Goal: Task Accomplishment & Management: Complete application form

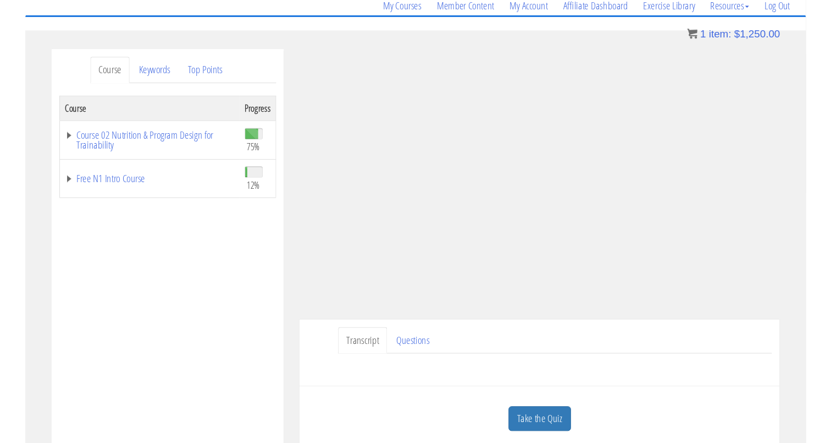
scroll to position [92, 0]
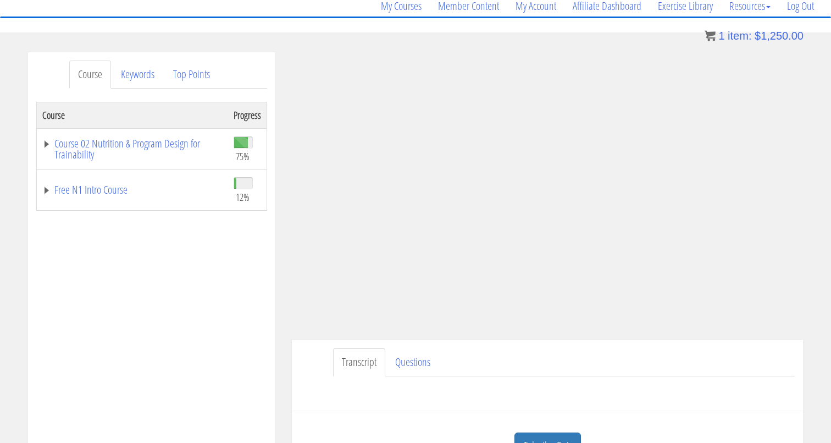
click at [669, 398] on div "Have a question on this unit? Please submit it here: Name * First Last Email * *" at bounding box center [547, 389] width 495 height 26
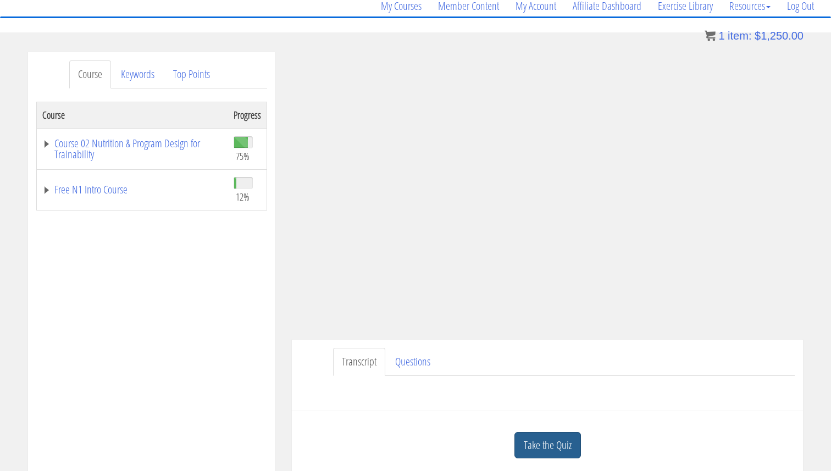
click at [544, 449] on link "Take the Quiz" at bounding box center [548, 445] width 67 height 27
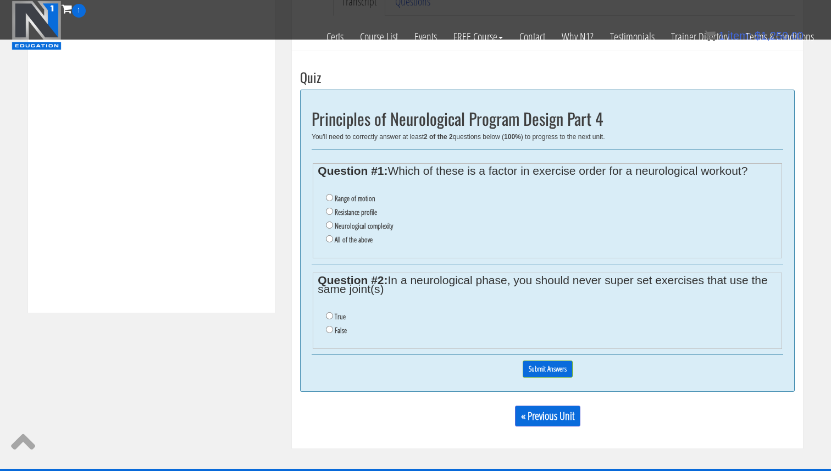
scroll to position [384, 0]
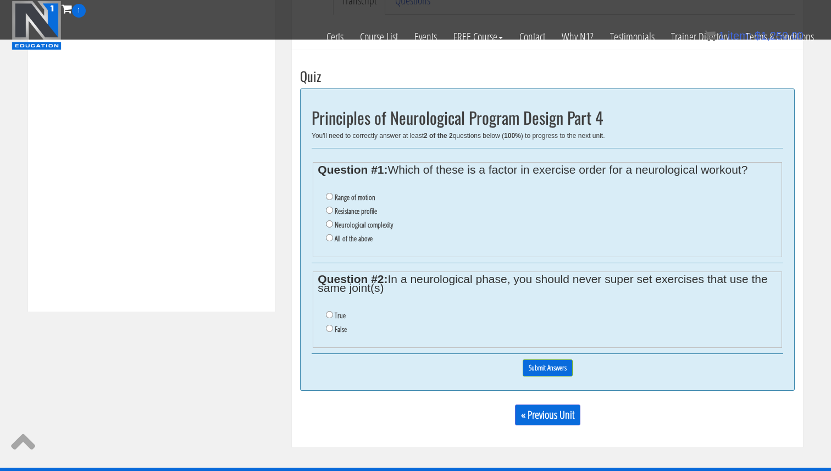
click at [363, 210] on label "Resistance profile" at bounding box center [356, 211] width 42 height 9
click at [333, 210] on input "Resistance profile" at bounding box center [329, 210] width 7 height 7
radio input "true"
click at [350, 239] on label "All of the above" at bounding box center [354, 238] width 38 height 9
click at [333, 239] on input "All of the above" at bounding box center [329, 237] width 7 height 7
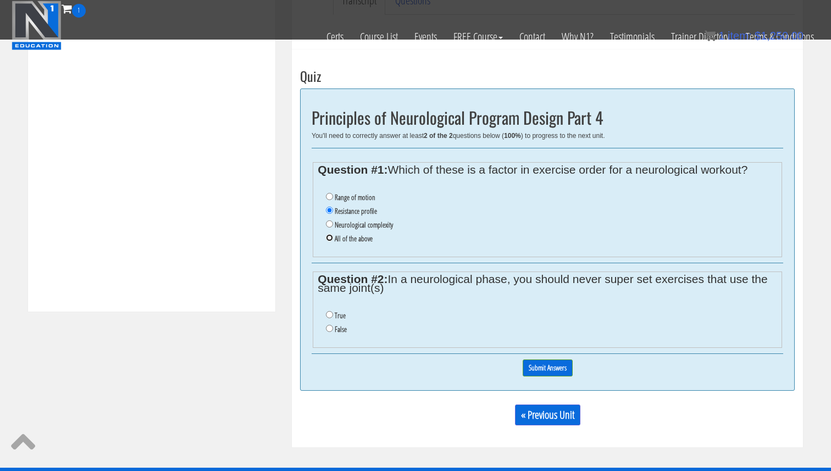
radio input "true"
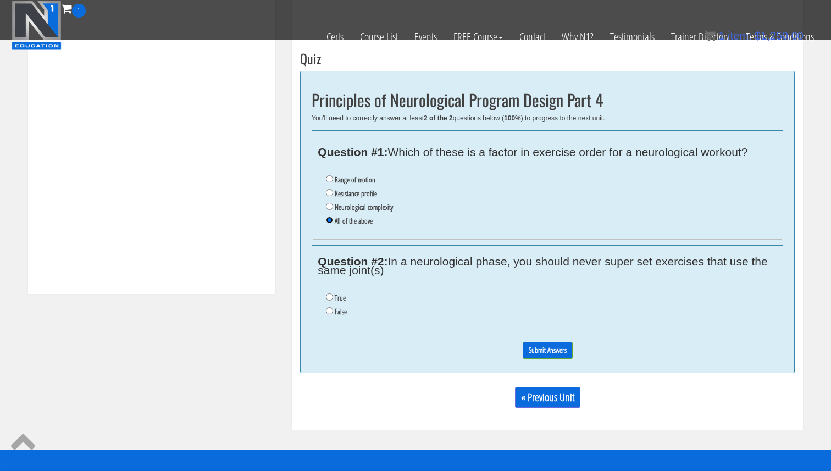
scroll to position [402, 0]
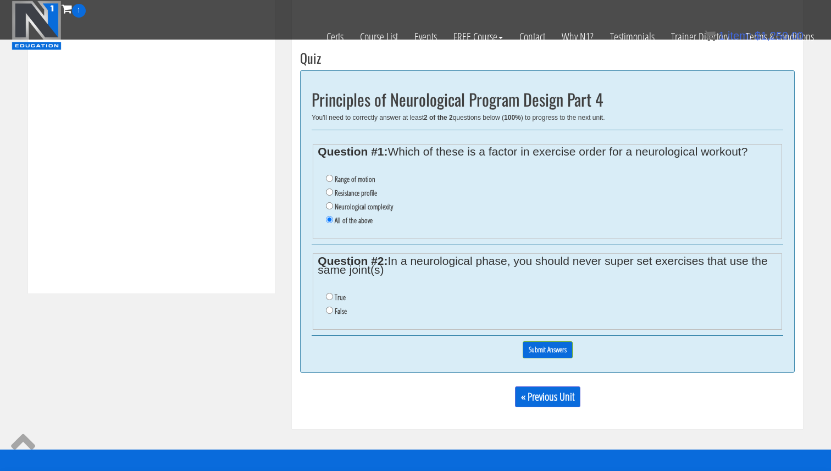
click at [330, 312] on li "False" at bounding box center [551, 312] width 451 height 14
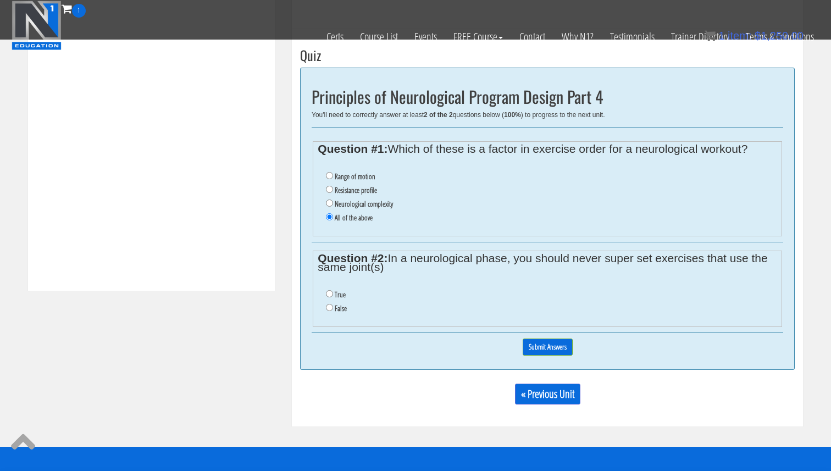
scroll to position [404, 0]
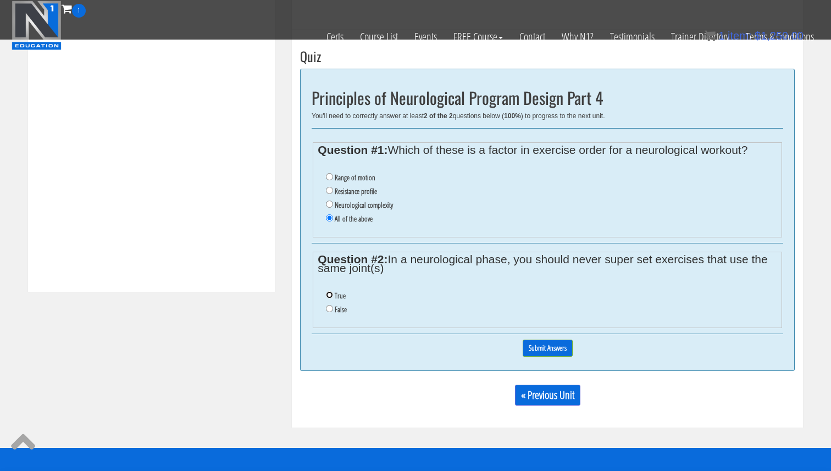
click at [331, 297] on input "True" at bounding box center [329, 294] width 7 height 7
radio input "true"
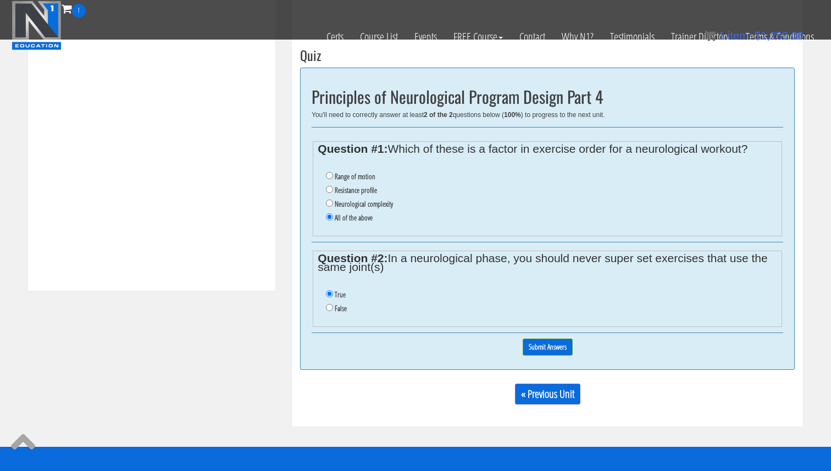
click at [340, 311] on label "False" at bounding box center [341, 308] width 12 height 9
click at [333, 311] on input "False" at bounding box center [329, 307] width 7 height 7
radio input "true"
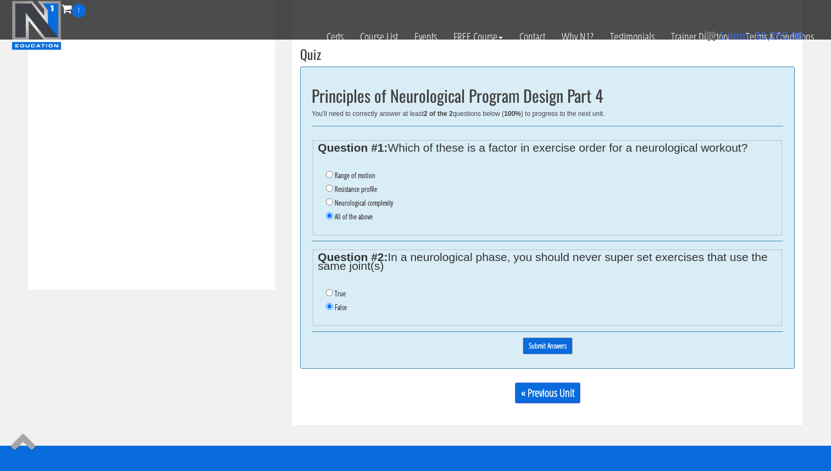
click at [532, 344] on input "Submit Answers" at bounding box center [548, 346] width 50 height 17
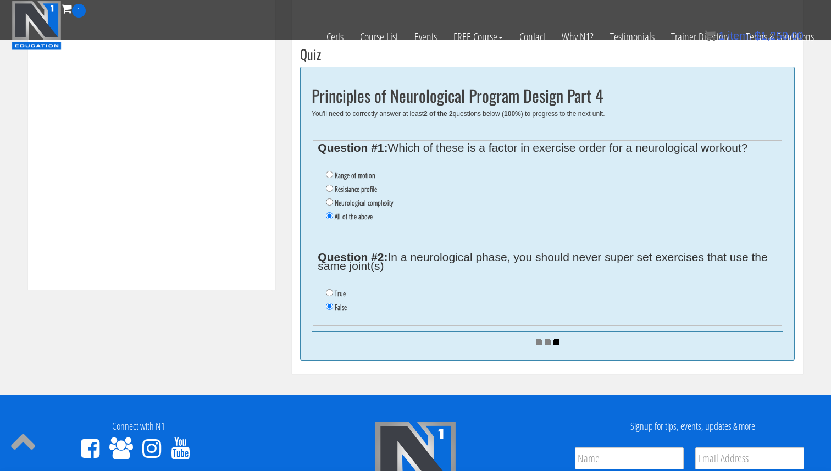
scroll to position [404, 0]
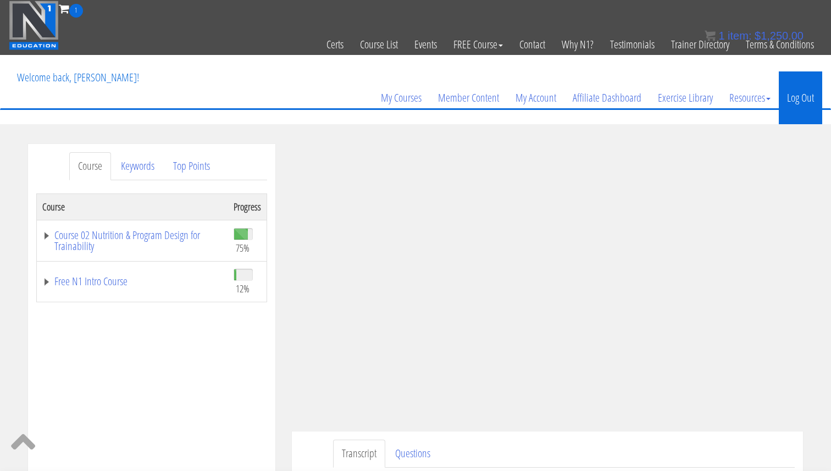
click at [804, 102] on link "Log Out" at bounding box center [800, 97] width 43 height 53
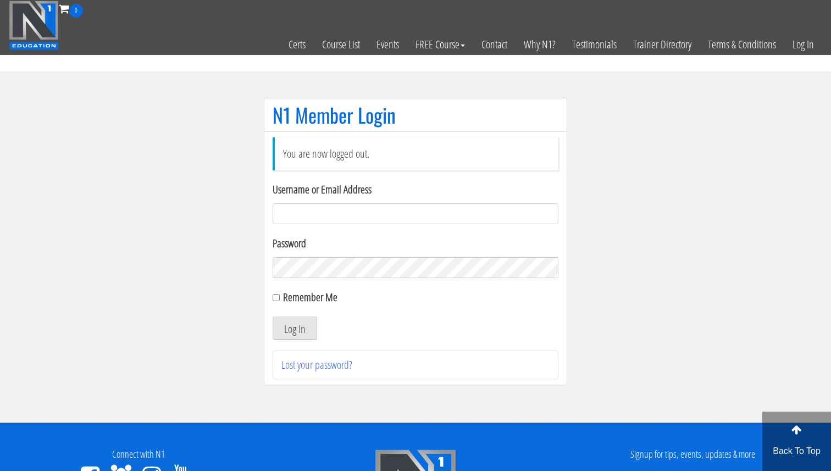
click at [352, 201] on div "Username or Email Address" at bounding box center [416, 202] width 286 height 43
click at [352, 204] on input "Username or Email Address" at bounding box center [416, 213] width 286 height 21
type input "[EMAIL_ADDRESS][DOMAIN_NAME]"
click at [277, 299] on div "You are now logged out. Username or Email Address svenarends@live.nl Password R…" at bounding box center [416, 258] width 304 height 254
click at [278, 297] on input "Remember Me" at bounding box center [276, 297] width 7 height 7
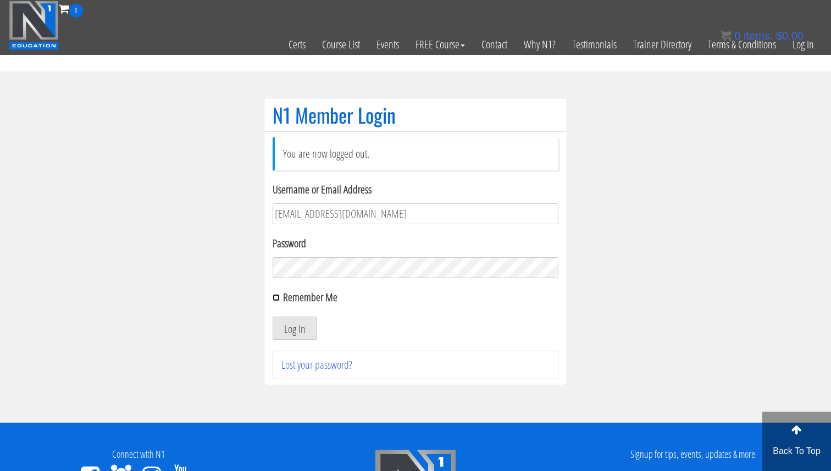
checkbox input "true"
click at [295, 327] on button "Log In" at bounding box center [295, 328] width 45 height 23
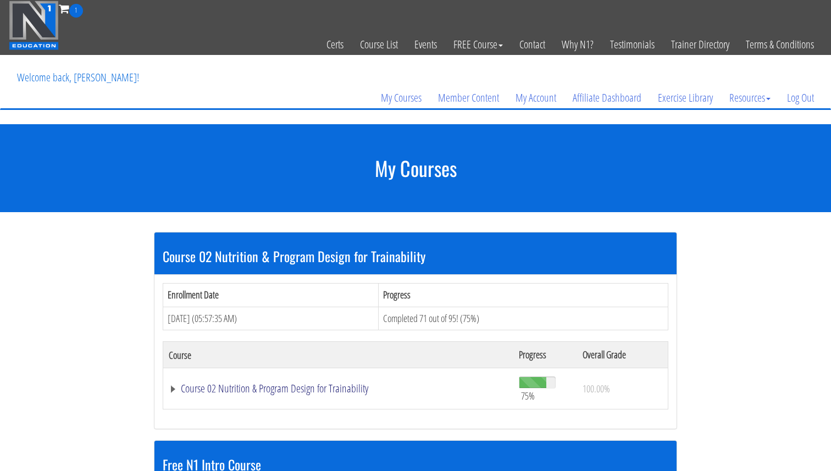
click at [297, 387] on link "Course 02 Nutrition & Program Design for Trainability" at bounding box center [338, 388] width 339 height 11
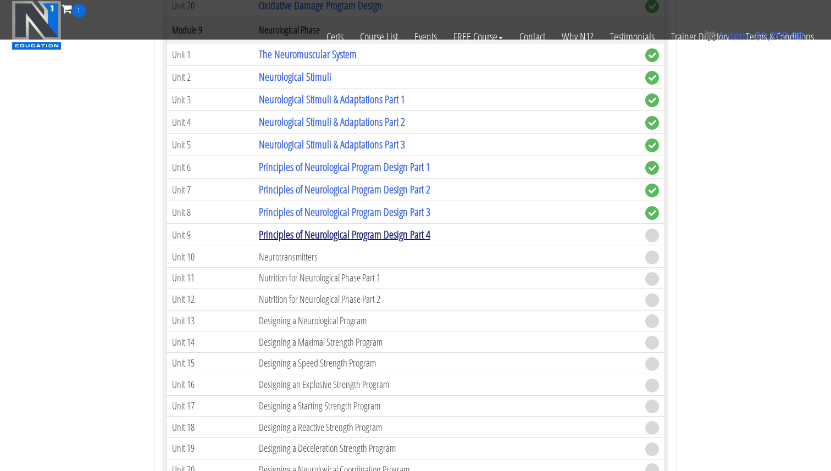
scroll to position [1978, 0]
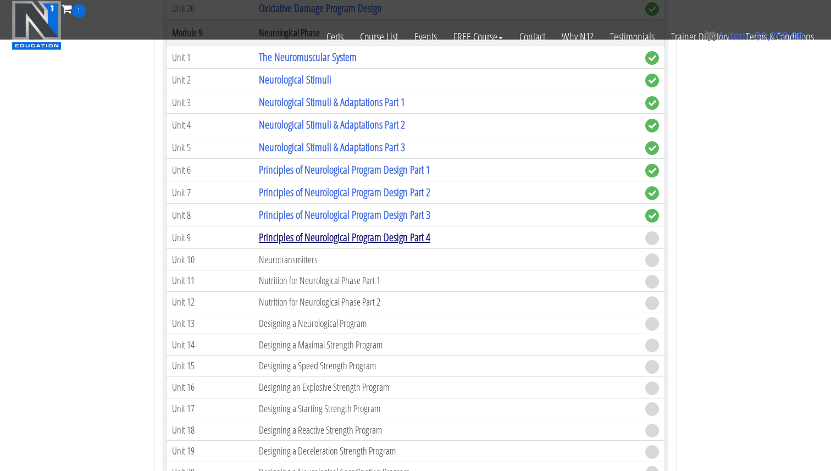
click at [328, 240] on link "Principles of Neurological Program Design Part 4" at bounding box center [345, 237] width 172 height 15
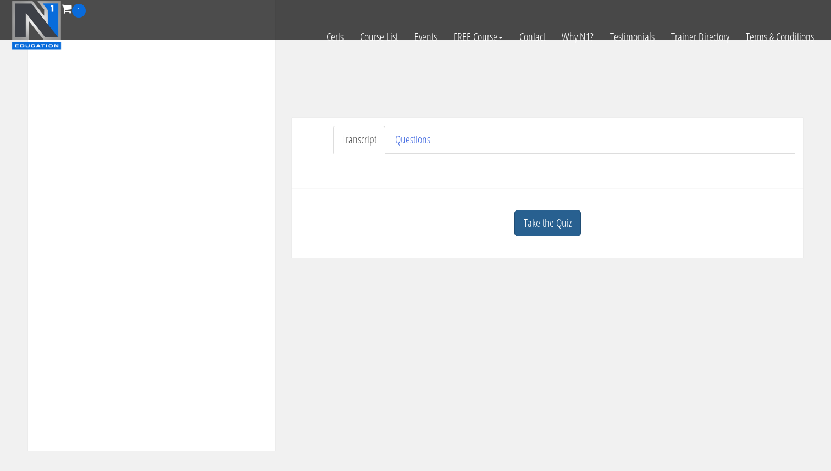
click at [547, 222] on link "Take the Quiz" at bounding box center [548, 223] width 67 height 27
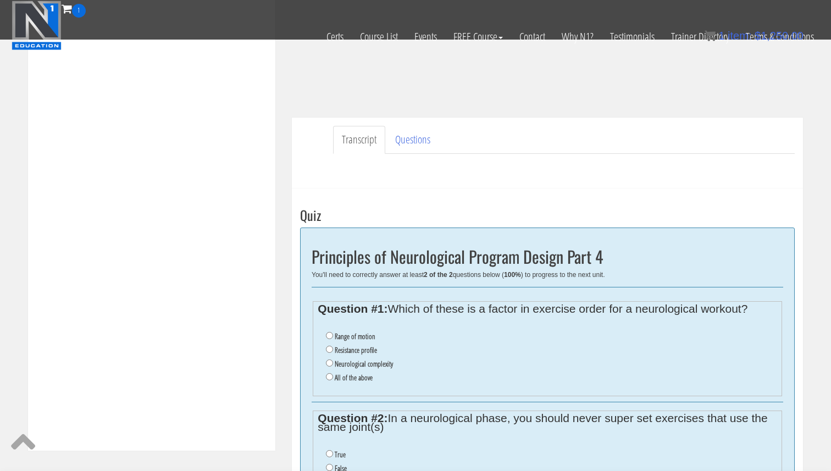
click at [342, 377] on label "All of the above" at bounding box center [354, 377] width 38 height 9
click at [333, 377] on input "All of the above" at bounding box center [329, 376] width 7 height 7
radio input "true"
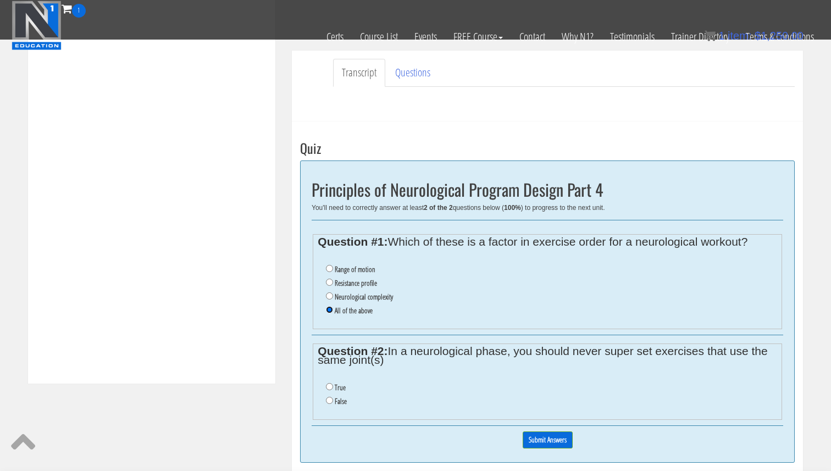
scroll to position [334, 0]
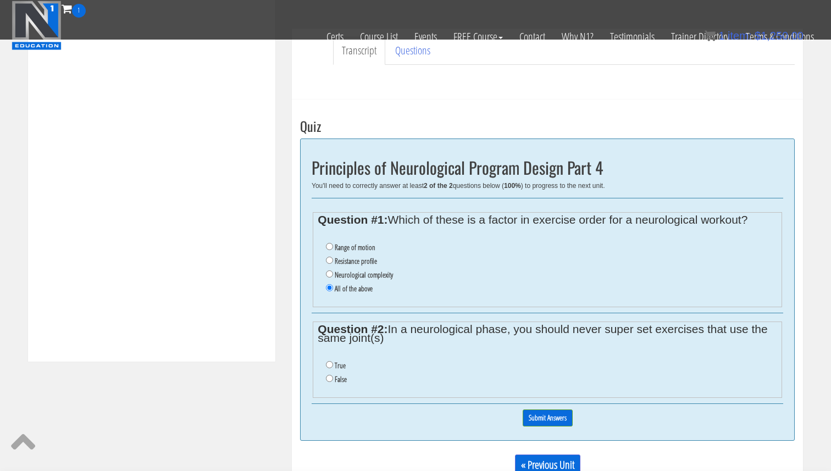
click at [336, 378] on label "False" at bounding box center [341, 379] width 12 height 9
click at [333, 378] on input "False" at bounding box center [329, 378] width 7 height 7
radio input "true"
click at [537, 420] on input "Submit Answers" at bounding box center [548, 418] width 50 height 17
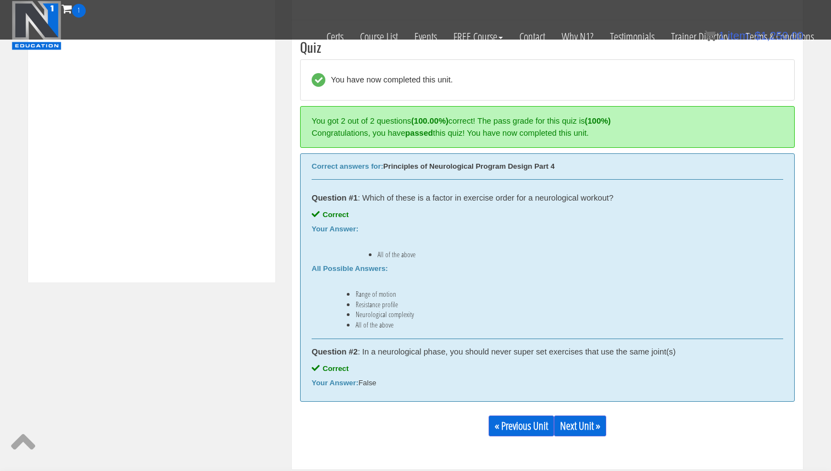
scroll to position [417, 0]
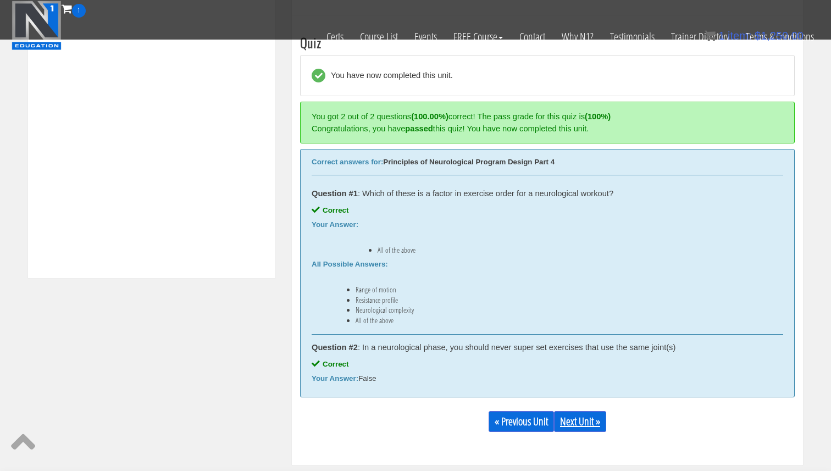
click at [565, 420] on link "Next Unit »" at bounding box center [580, 421] width 52 height 21
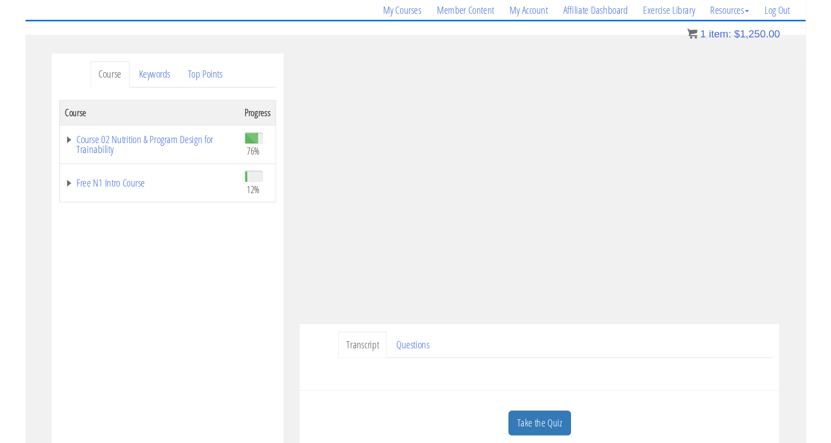
scroll to position [85, 0]
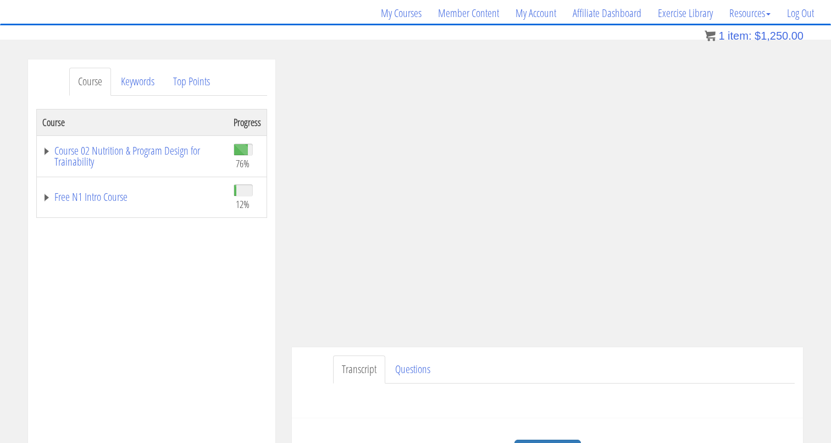
click at [165, 266] on div "Course Progress Course 02 Nutrition & Program Design for Trainability 76% Modul…" at bounding box center [151, 384] width 231 height 550
click at [649, 356] on ul "Transcript Questions" at bounding box center [564, 369] width 462 height 28
click at [662, 391] on div "Have a question on this unit? Please submit it here: Name * First Last Email * *" at bounding box center [547, 396] width 495 height 26
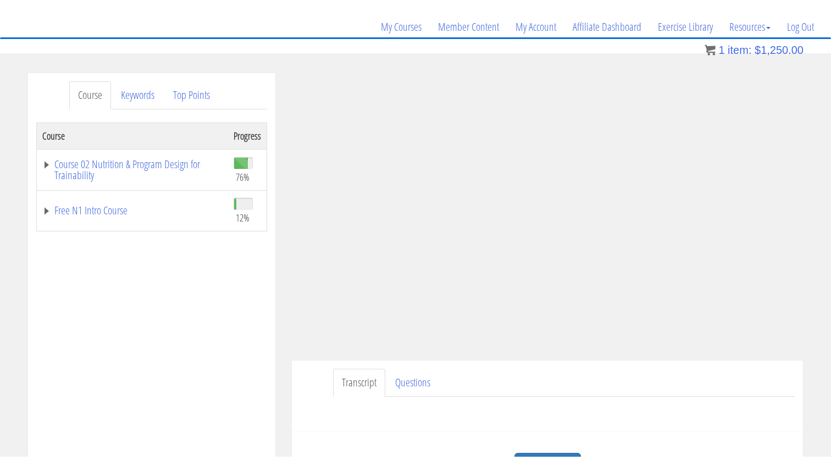
scroll to position [99, 0]
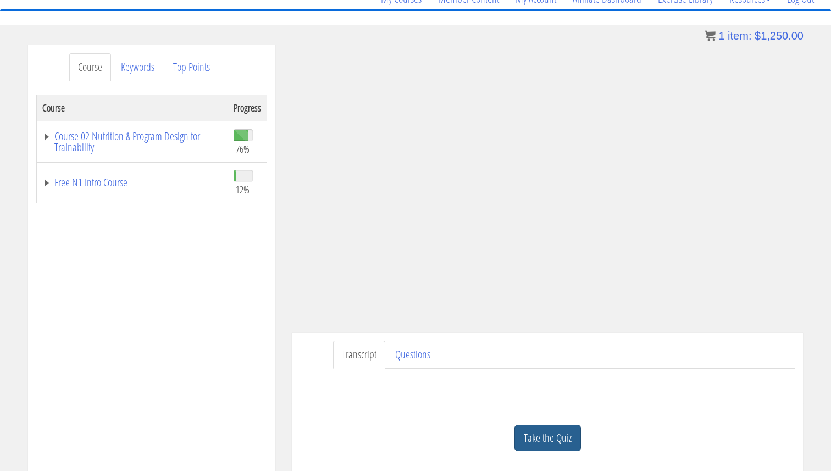
click at [525, 437] on link "Take the Quiz" at bounding box center [548, 438] width 67 height 27
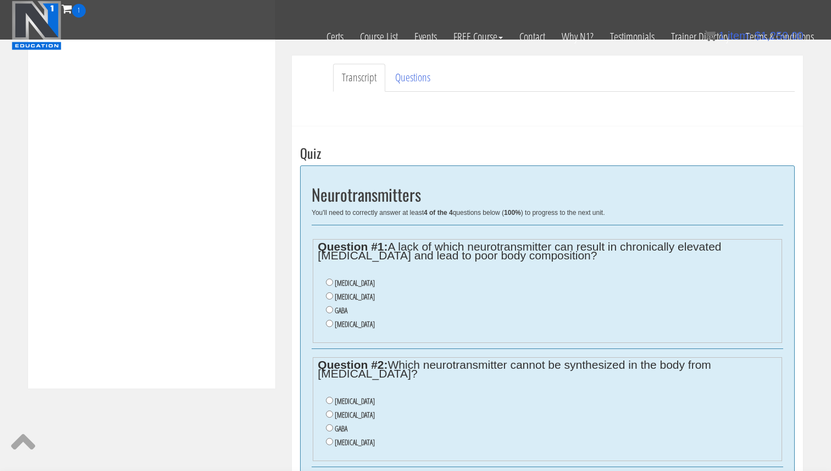
scroll to position [308, 0]
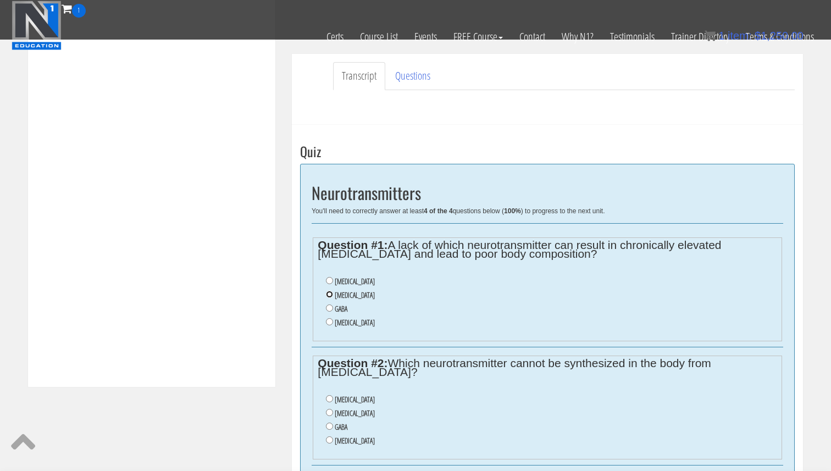
click at [330, 294] on input "Dopamine" at bounding box center [329, 294] width 7 height 7
radio input "true"
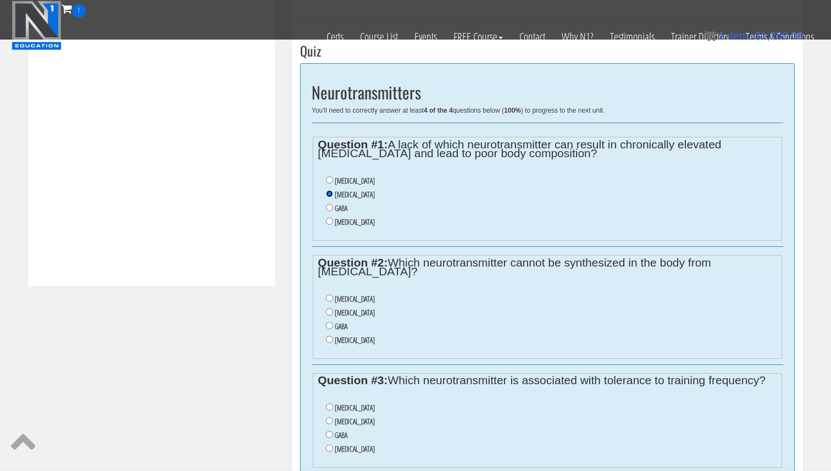
scroll to position [410, 0]
click at [332, 297] on input "Acetylcholine" at bounding box center [329, 297] width 7 height 7
radio input "true"
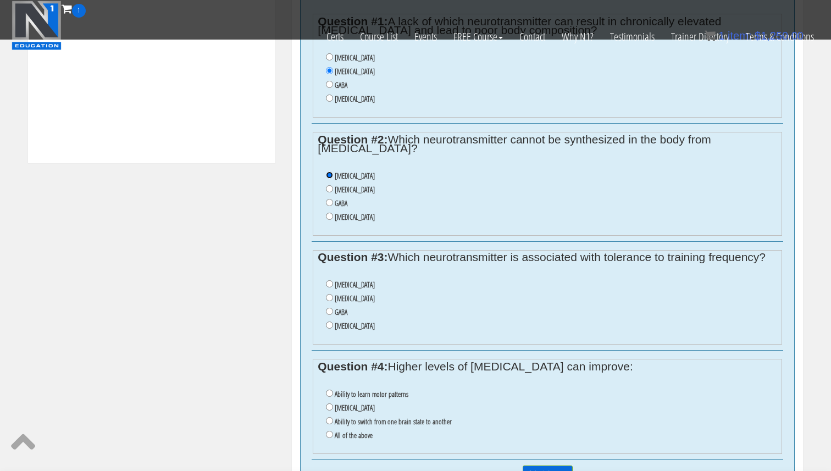
scroll to position [534, 0]
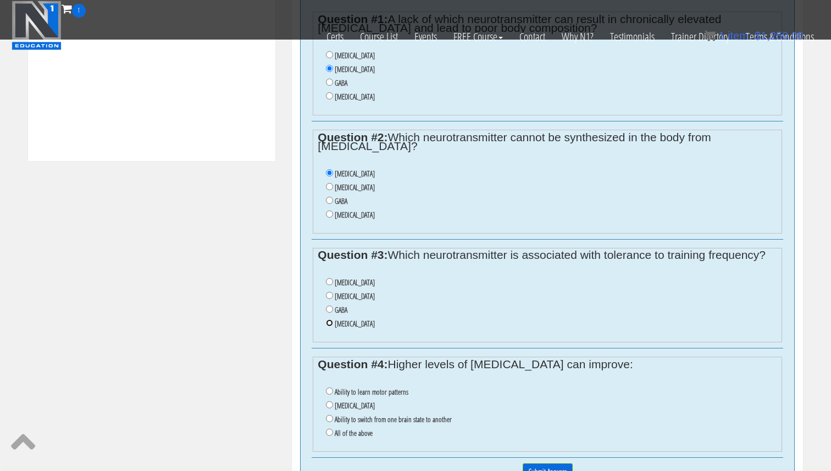
click at [330, 325] on input "Serotonin" at bounding box center [329, 322] width 7 height 7
radio input "true"
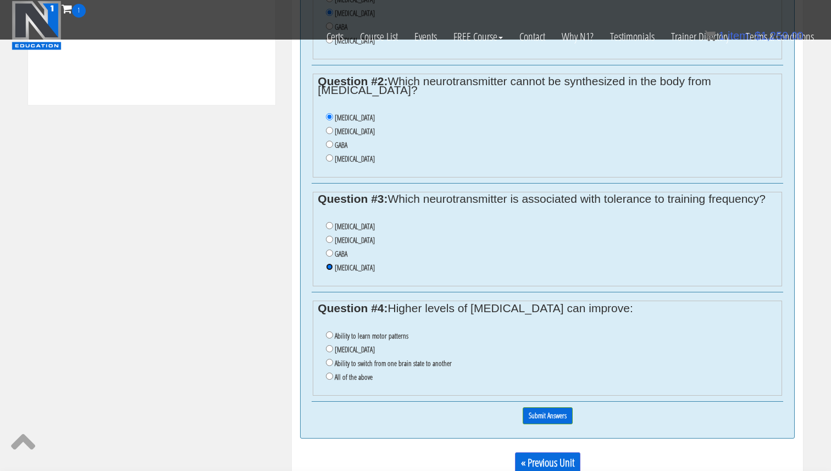
scroll to position [591, 0]
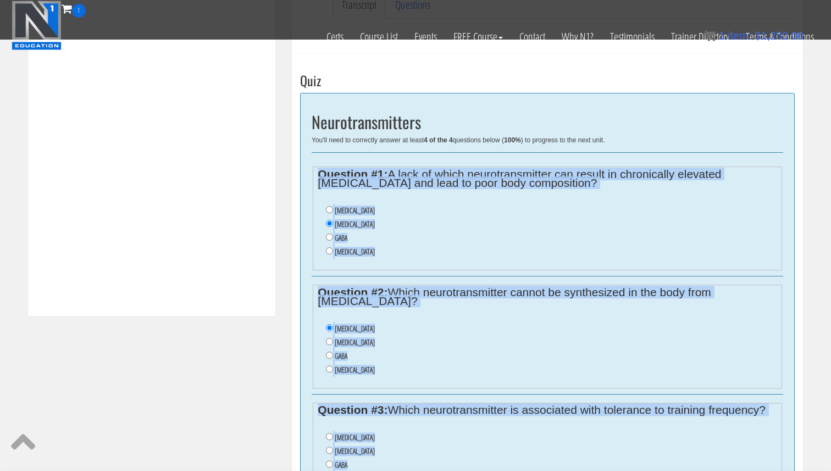
drag, startPoint x: 398, startPoint y: 323, endPoint x: 316, endPoint y: 171, distance: 172.5
click at [316, 171] on div "Neurotransmitters You'll need to correctly answer at least 4 of the 4 questions…" at bounding box center [547, 371] width 495 height 557
copy div "Question #1: A lack of which neurotransmitter can result in chronically elevate…"
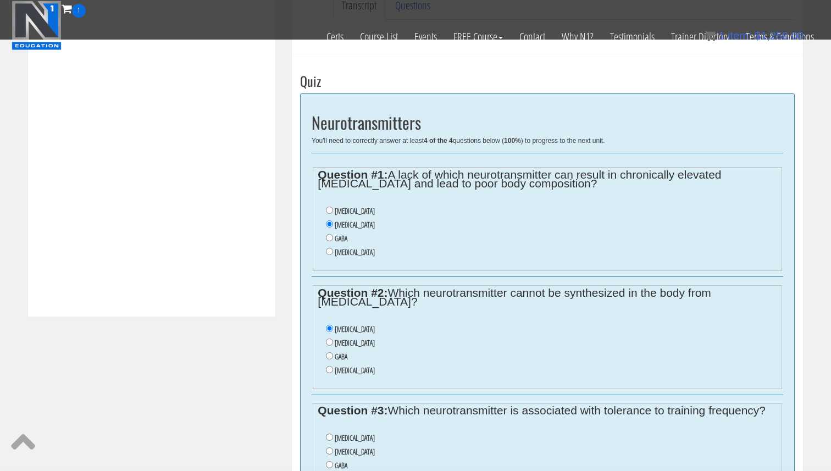
click at [437, 253] on li "Serotonin" at bounding box center [551, 253] width 451 height 14
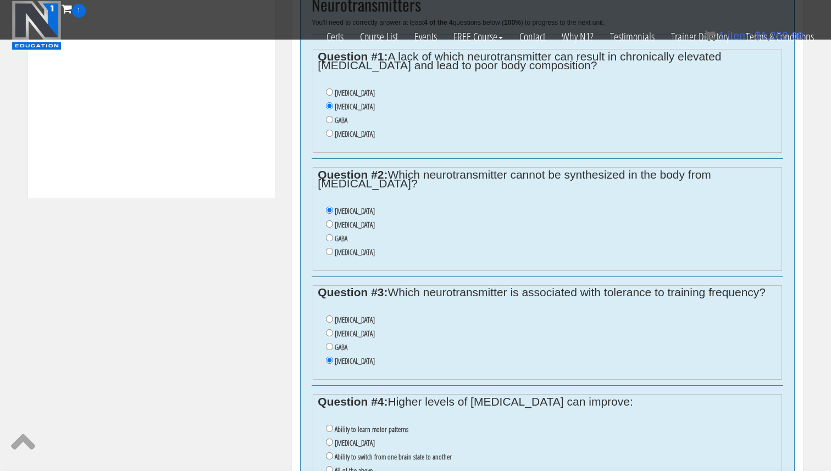
scroll to position [499, 0]
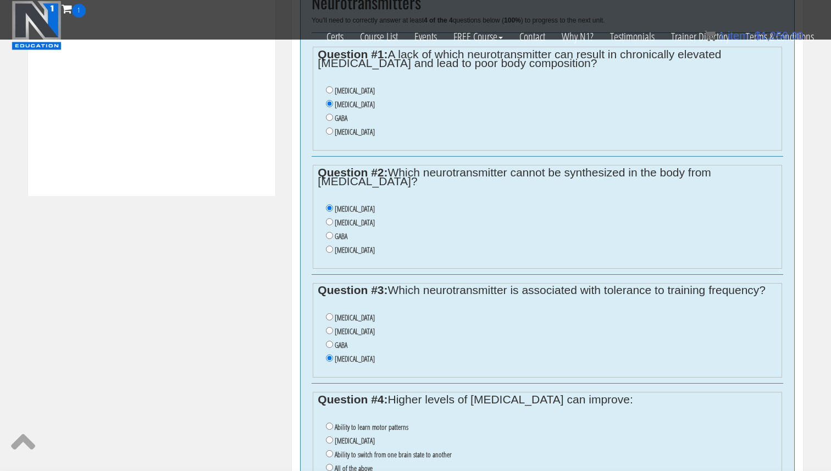
click at [345, 319] on label "Acetylcholine" at bounding box center [355, 317] width 40 height 9
click at [333, 319] on input "Acetylcholine" at bounding box center [329, 316] width 7 height 7
radio input "true"
click at [337, 344] on label "GABA" at bounding box center [341, 345] width 13 height 9
click at [333, 344] on input "GABA" at bounding box center [329, 344] width 7 height 7
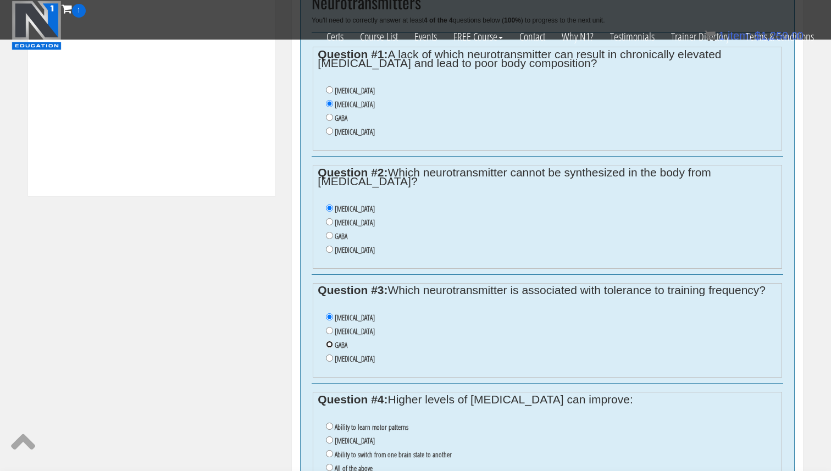
radio input "true"
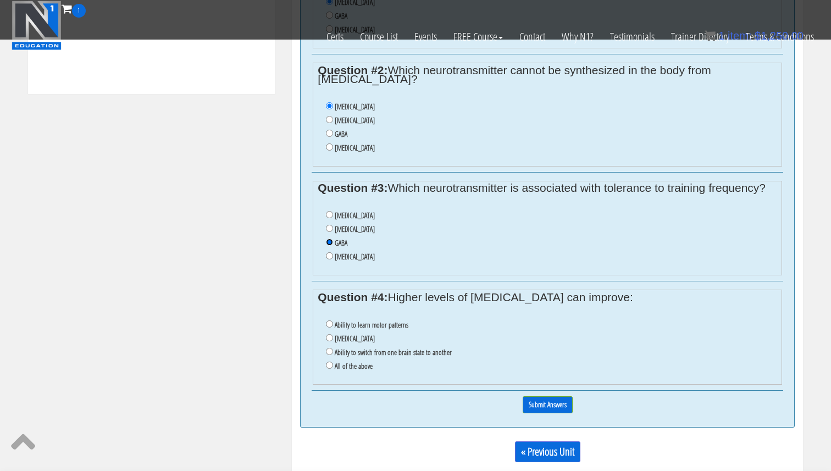
scroll to position [603, 0]
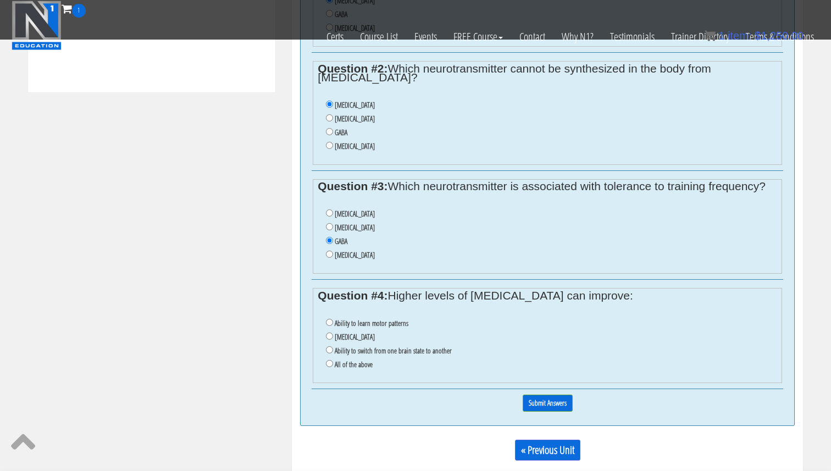
click at [350, 364] on label "All of the above" at bounding box center [354, 364] width 38 height 9
click at [333, 364] on input "All of the above" at bounding box center [329, 363] width 7 height 7
radio input "true"
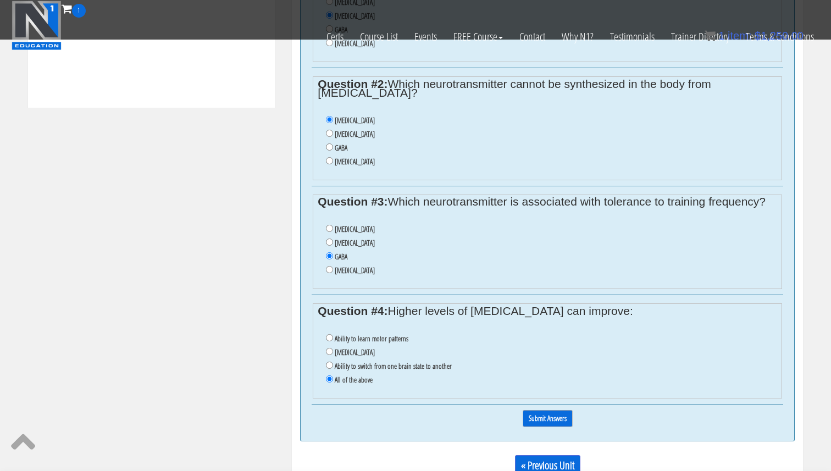
click at [551, 418] on input "Submit Answers" at bounding box center [548, 418] width 50 height 17
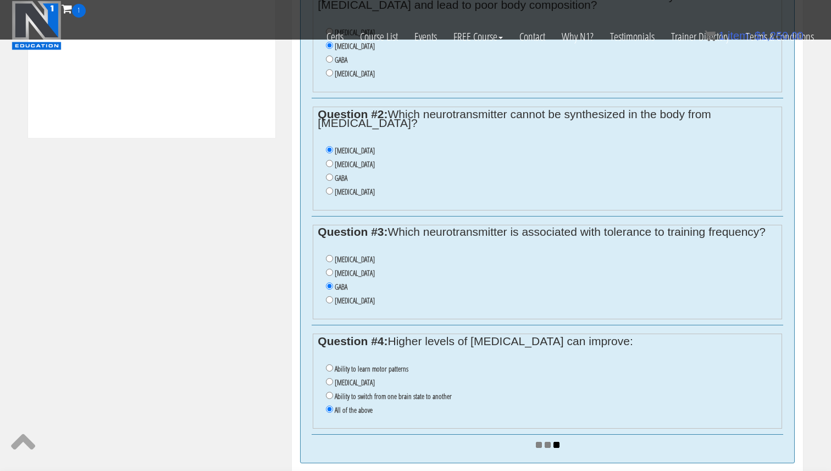
scroll to position [555, 0]
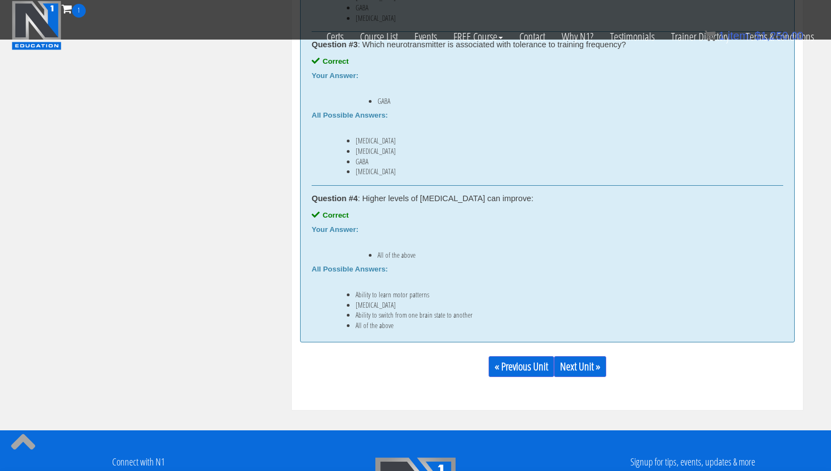
scroll to position [889, 0]
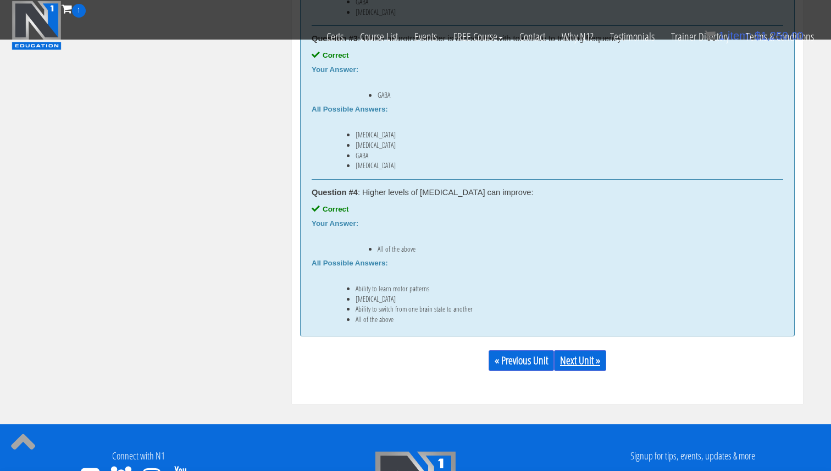
click at [589, 355] on link "Next Unit »" at bounding box center [580, 360] width 52 height 21
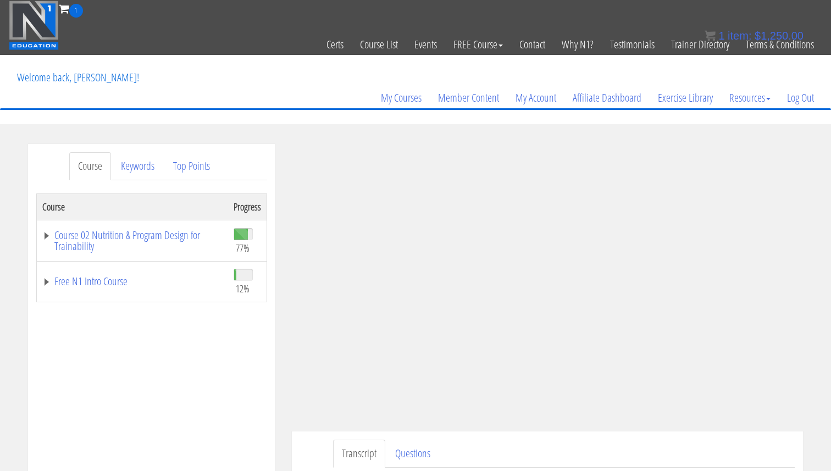
scroll to position [4, 0]
